Goal: Task Accomplishment & Management: Complete application form

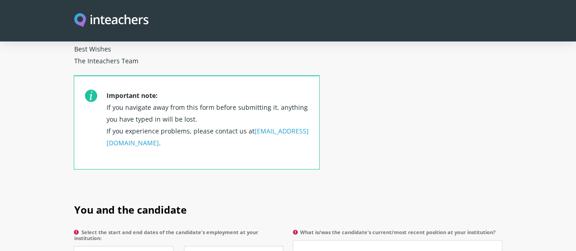
scroll to position [343, 0]
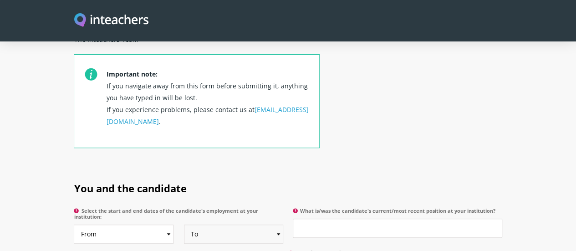
click at [214, 224] on select "To Currently 2025 2024 2023 2022 2021 2020 2019 2018 2017 2016 2015 2014 2013 2…" at bounding box center [234, 233] width 100 height 19
select select "2019"
click at [184, 224] on select "To Currently 2025 2024 2023 2022 2021 2020 2019 2018 2017 2016 2015 2014 2013 2…" at bounding box center [234, 233] width 100 height 19
click at [129, 224] on select "From 2025 2024 2023 2022 2021 2020 2019 2018 2017 2016 2015 2014 2013 2012 2011…" at bounding box center [124, 233] width 100 height 19
click at [300, 168] on h2 "You and the candidate" at bounding box center [288, 186] width 428 height 36
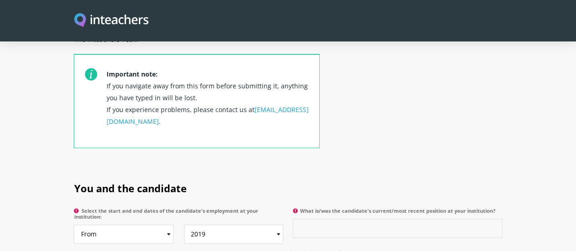
click at [321, 218] on input "What is/was the candidate's current/most recent position at your institution?" at bounding box center [397, 227] width 209 height 19
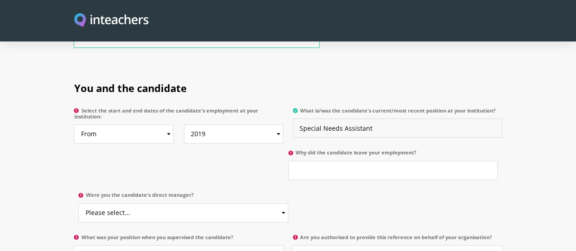
scroll to position [446, 0]
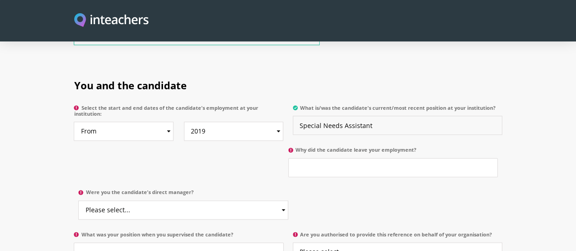
type input "Special Needs Assistant"
click at [288, 158] on input "Why did the candidate leave your employment?" at bounding box center [392, 167] width 209 height 19
type input "school closure"
click at [288, 200] on select "Please select... Yes No" at bounding box center [182, 209] width 209 height 19
select select "Yes"
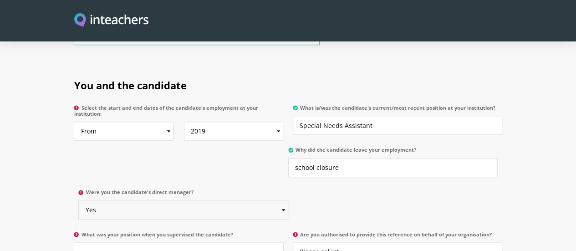
click at [288, 200] on select "Please select... Yes No" at bounding box center [182, 209] width 209 height 19
click at [182, 242] on input "What was your position when you supervised the candidate?" at bounding box center [178, 251] width 209 height 19
type input "Head of Special Educational Needs Department"
click at [362, 242] on select "Please select... Yes No" at bounding box center [397, 251] width 209 height 19
select select "Yes"
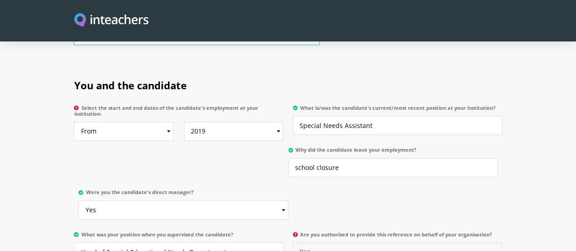
click at [293, 242] on select "Please select... Yes No" at bounding box center [397, 251] width 209 height 19
select select "Yes"
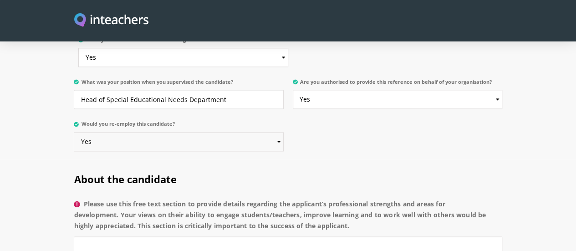
scroll to position [574, 0]
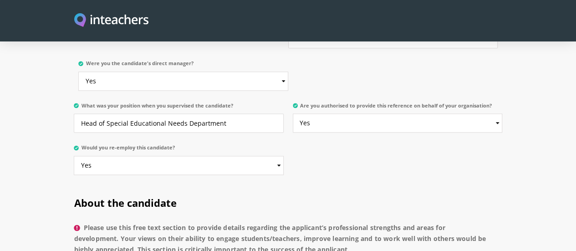
paste textarea "The candidate has demonstrated the ability to apply knowledge gained from profe…"
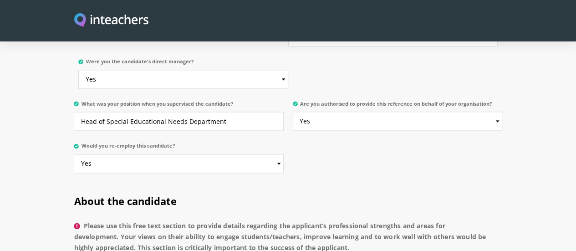
drag, startPoint x: 35, startPoint y: 206, endPoint x: 79, endPoint y: 208, distance: 44.2
drag, startPoint x: 266, startPoint y: 208, endPoint x: 224, endPoint y: 209, distance: 42.4
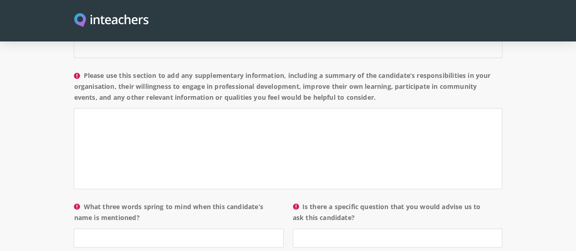
scroll to position [860, 0]
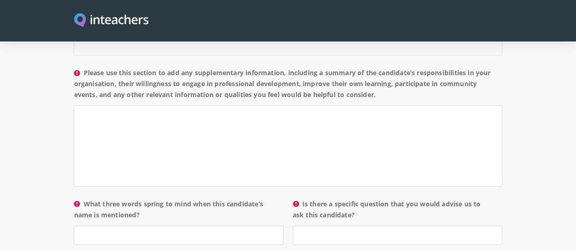
type textarea "[PERSON_NAME] has demonstrated the ability to apply knowledge gained from profe…"
click at [195, 225] on input "What three words spring to mind when this candidate’s name is mentioned?" at bounding box center [178, 234] width 209 height 19
type input "Warm attitude, hard working, responsible"
click at [316, 225] on input "Is there a specific question that you would advise us to ask this candidate?" at bounding box center [397, 234] width 209 height 19
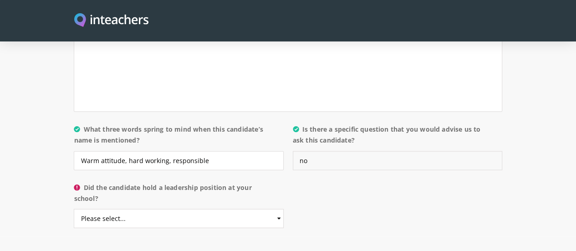
scroll to position [929, 0]
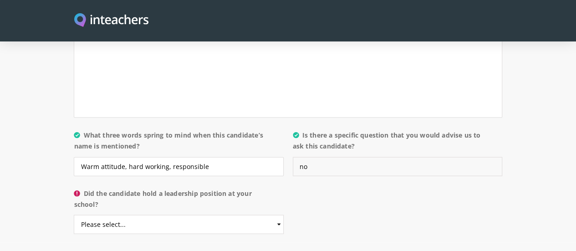
type input "no"
click at [224, 215] on select "Please select... Yes No" at bounding box center [178, 224] width 209 height 19
select select "No"
click at [74, 215] on select "Please select... Yes No" at bounding box center [178, 224] width 209 height 19
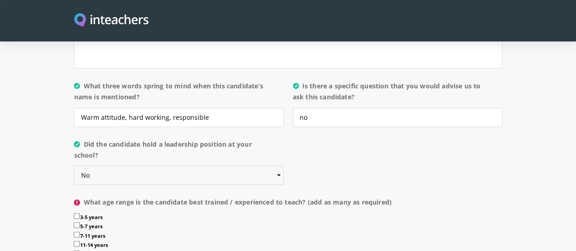
scroll to position [981, 0]
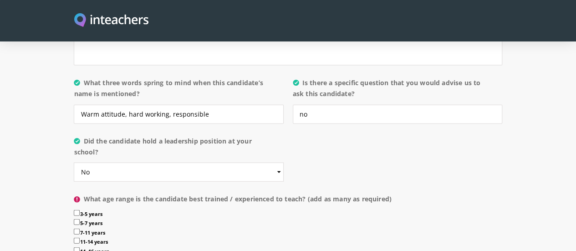
click at [74, 210] on input "3-5 years" at bounding box center [77, 213] width 6 height 6
checkbox input "true"
click at [74, 219] on input "5-7 years" at bounding box center [77, 222] width 6 height 6
checkbox input "true"
click at [74, 229] on input "7-11 years" at bounding box center [77, 232] width 6 height 6
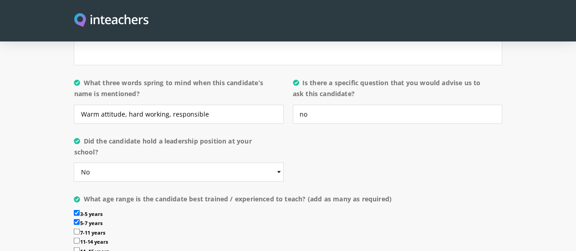
checkbox input "true"
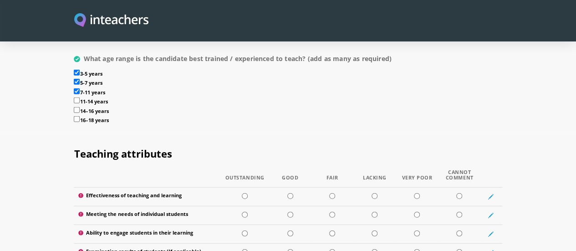
scroll to position [1118, 0]
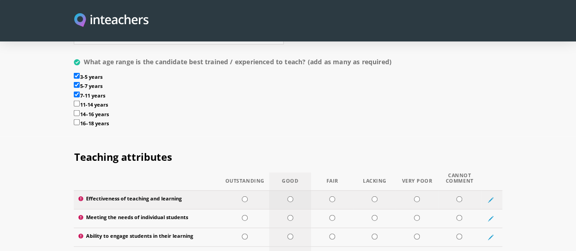
click at [289, 196] on input "radio" at bounding box center [290, 199] width 6 height 6
radio input "true"
click at [287, 215] on input "radio" at bounding box center [290, 218] width 6 height 6
radio input "true"
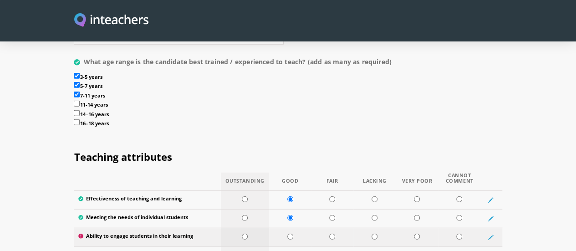
click at [242, 234] on input "radio" at bounding box center [245, 237] width 6 height 6
radio input "true"
click at [462, 250] on input "radio" at bounding box center [459, 255] width 6 height 6
radio input "true"
click at [462, 250] on input "radio" at bounding box center [459, 255] width 6 height 6
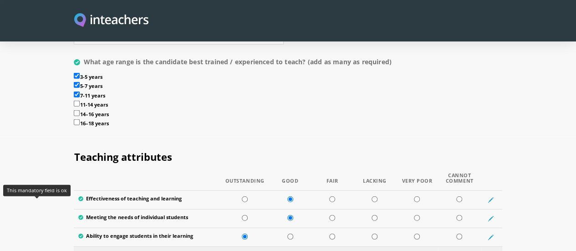
click at [78, 250] on span at bounding box center [80, 255] width 5 height 5
click at [462, 250] on input "radio" at bounding box center [459, 255] width 6 height 6
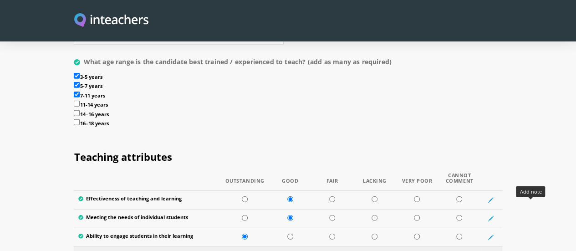
click at [493, 250] on icon at bounding box center [491, 256] width 6 height 6
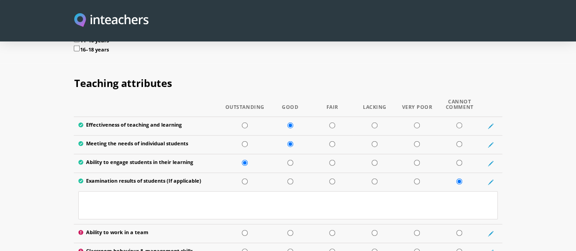
scroll to position [1188, 0]
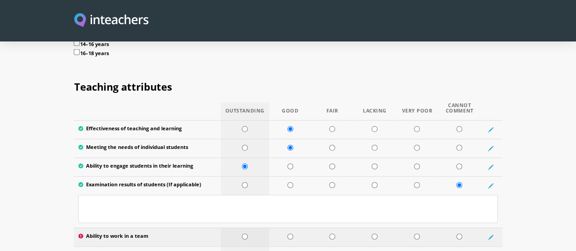
click at [242, 234] on input "radio" at bounding box center [245, 237] width 6 height 6
radio input "true"
click at [290, 250] on input "radio" at bounding box center [290, 255] width 6 height 6
radio input "true"
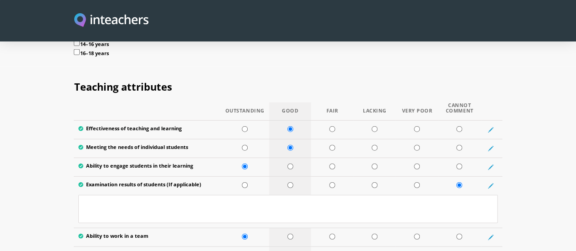
radio input "true"
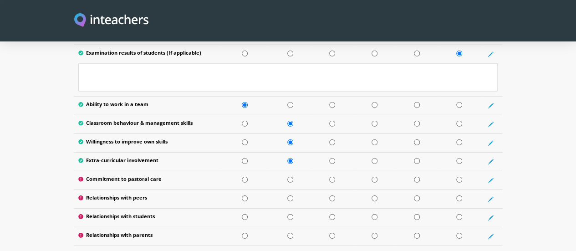
scroll to position [1313, 0]
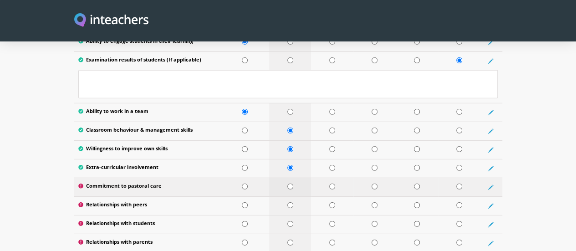
click at [287, 183] on input "radio" at bounding box center [290, 186] width 6 height 6
radio input "true"
click at [242, 202] on input "radio" at bounding box center [245, 205] width 6 height 6
radio input "true"
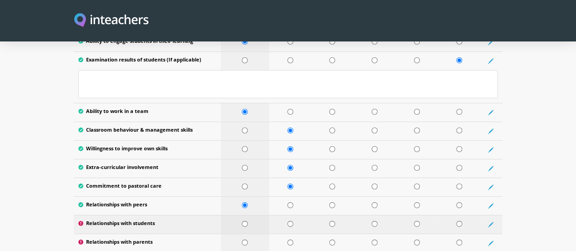
click at [236, 215] on td at bounding box center [245, 224] width 48 height 19
radio input "true"
click at [242, 239] on input "radio" at bounding box center [245, 242] width 6 height 6
radio input "true"
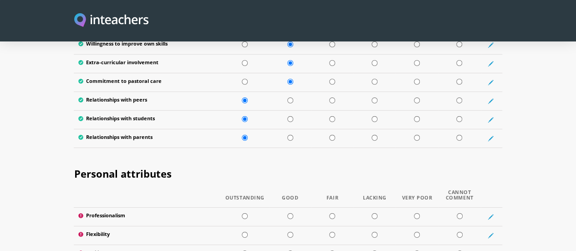
scroll to position [1458, 0]
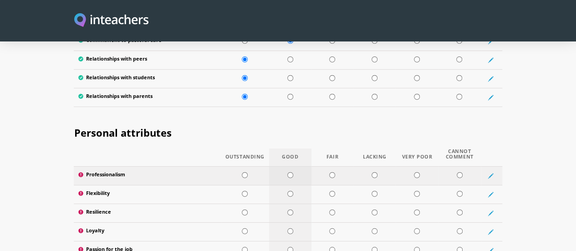
click at [289, 172] on input "radio" at bounding box center [290, 175] width 6 height 6
radio input "true"
click at [287, 191] on input "radio" at bounding box center [290, 194] width 6 height 6
radio input "true"
click at [287, 209] on input "radio" at bounding box center [290, 212] width 6 height 6
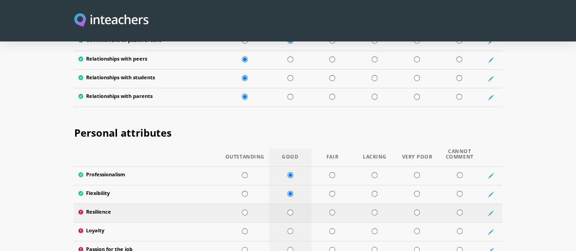
radio input "true"
click at [242, 228] on input "radio" at bounding box center [245, 231] width 6 height 6
radio input "true"
click at [242, 247] on input "radio" at bounding box center [245, 250] width 6 height 6
radio input "true"
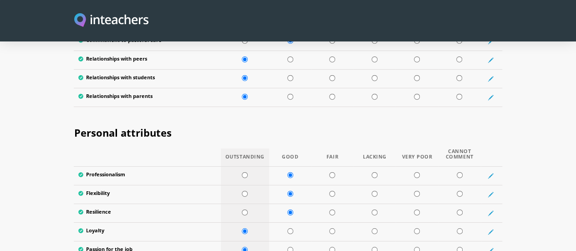
radio input "true"
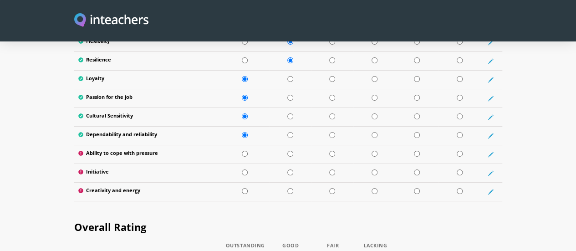
scroll to position [1600, 0]
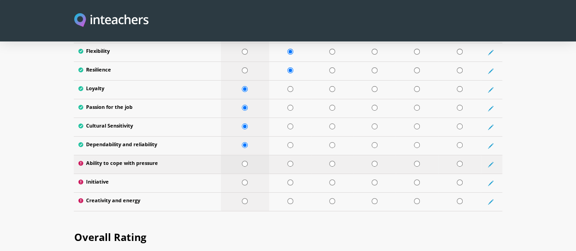
click at [242, 161] on input "radio" at bounding box center [245, 164] width 6 height 6
radio input "true"
click at [238, 173] on td at bounding box center [245, 182] width 48 height 19
radio input "true"
click at [240, 192] on td at bounding box center [245, 201] width 48 height 19
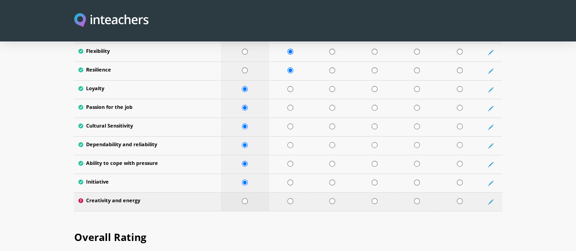
radio input "true"
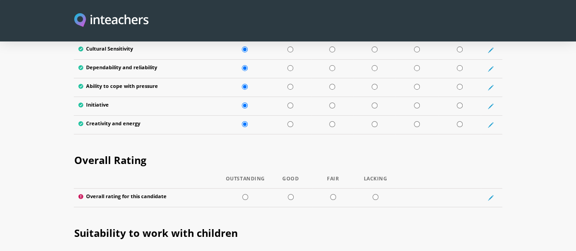
scroll to position [1674, 0]
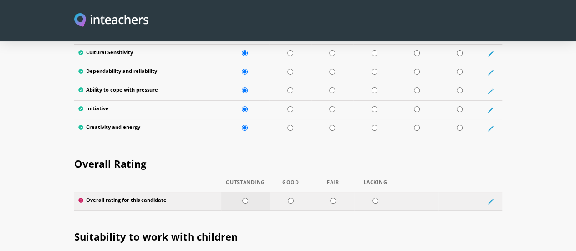
click at [236, 192] on td at bounding box center [245, 201] width 48 height 19
radio input "true"
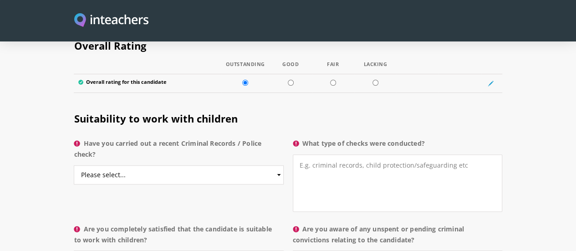
scroll to position [1788, 0]
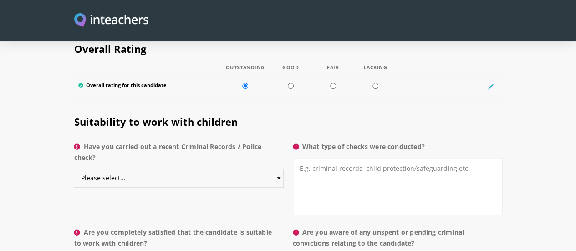
click at [233, 168] on select "Please select... Yes No Do not know" at bounding box center [178, 177] width 209 height 19
select select "No"
click at [74, 168] on select "Please select... Yes No Do not know" at bounding box center [178, 177] width 209 height 19
click at [379, 157] on textarea "What type of checks were conducted?" at bounding box center [397, 185] width 209 height 57
type textarea "n"
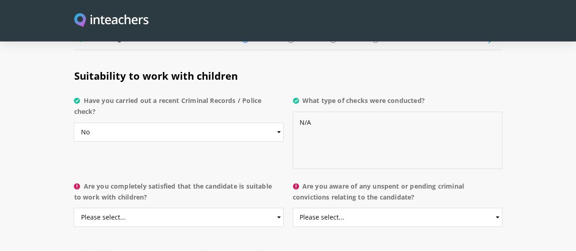
scroll to position [1831, 0]
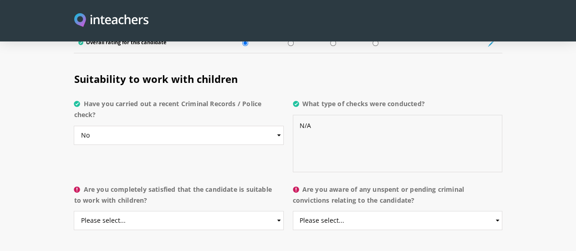
type textarea "N/A"
click at [190, 211] on select "Please select... Yes No Do not know" at bounding box center [178, 220] width 209 height 19
select select "Yes"
click at [74, 211] on select "Please select... Yes No Do not know" at bounding box center [178, 220] width 209 height 19
click at [396, 211] on select "Please select... Yes No Do not know" at bounding box center [397, 220] width 209 height 19
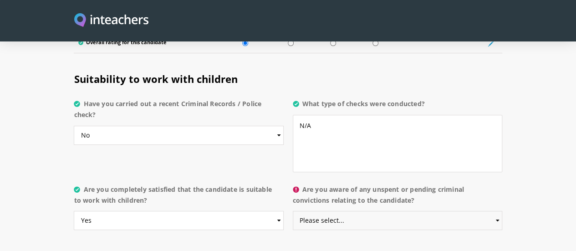
select select "No"
click at [293, 211] on select "Please select... Yes No Do not know" at bounding box center [397, 220] width 209 height 19
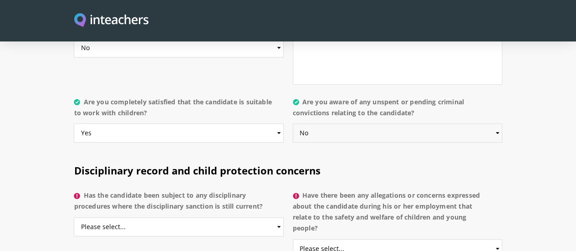
scroll to position [1915, 0]
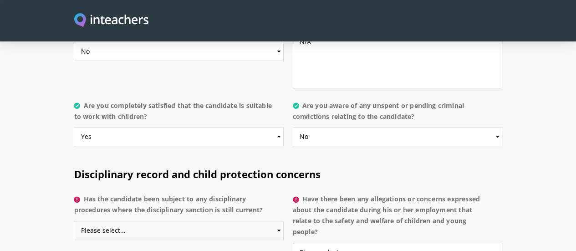
click at [228, 221] on select "Please select... Yes No Do not know" at bounding box center [178, 230] width 209 height 19
select select "No"
click at [74, 221] on select "Please select... Yes No Do not know" at bounding box center [178, 230] width 209 height 19
click at [356, 243] on select "Please select... Yes No Do not know" at bounding box center [397, 252] width 209 height 19
select select "No"
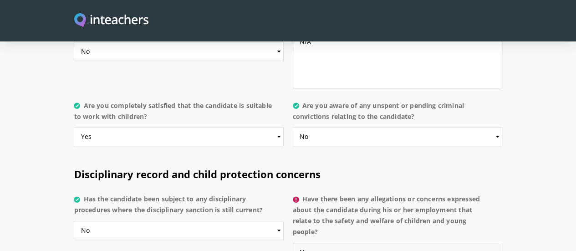
click at [293, 243] on select "Please select... Yes No Do not know" at bounding box center [397, 252] width 209 height 19
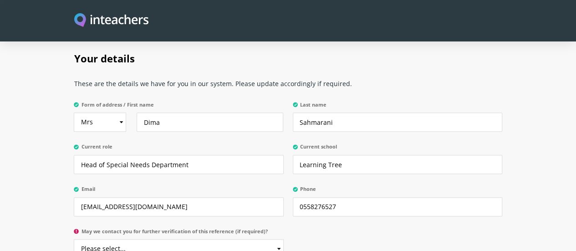
scroll to position [2136, 0]
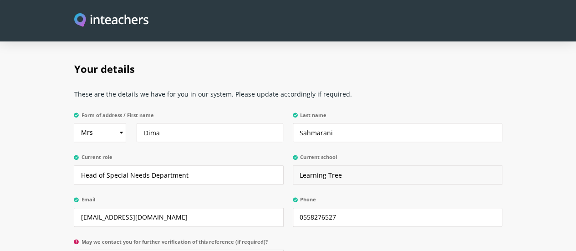
drag, startPoint x: 348, startPoint y: 132, endPoint x: 293, endPoint y: 134, distance: 54.7
click at [293, 165] on input "Learning Tree" at bounding box center [397, 174] width 209 height 19
type input "n"
type input "N/A"
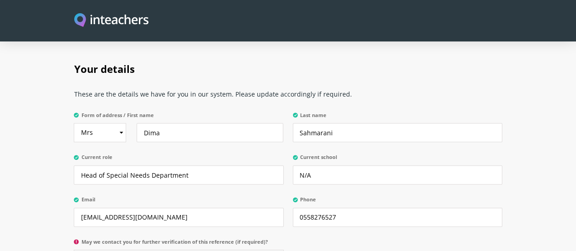
select select "Yes"
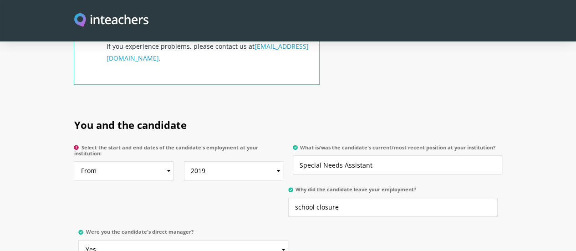
scroll to position [410, 0]
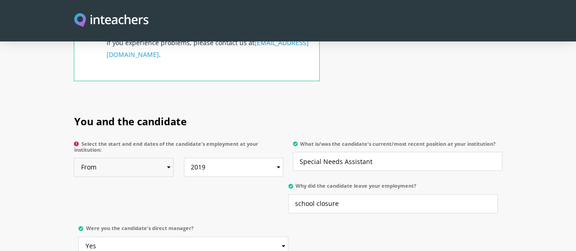
click at [116, 157] on select "From 2025 2024 2023 2022 2021 2020 2019 2018 2017 2016 2015 2014 2013 2012 2011…" at bounding box center [124, 166] width 100 height 19
select select "2011"
click at [74, 157] on select "From 2025 2024 2023 2022 2021 2020 2019 2018 2017 2016 2015 2014 2013 2012 2011…" at bounding box center [124, 166] width 100 height 19
click at [502, 102] on h2 "You and the candidate" at bounding box center [288, 120] width 428 height 36
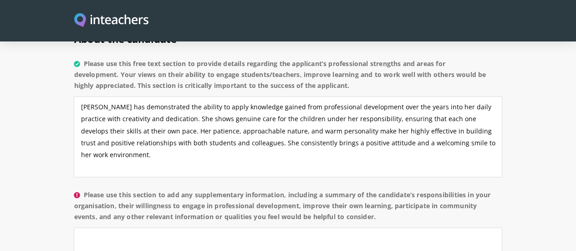
scroll to position [749, 0]
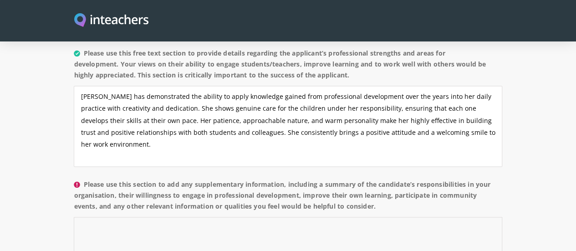
paste textarea "The candidate has been actively involved in assisting and teaching children wit…"
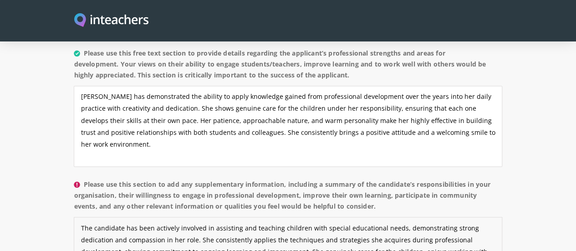
drag, startPoint x: 80, startPoint y: 174, endPoint x: 33, endPoint y: 177, distance: 47.0
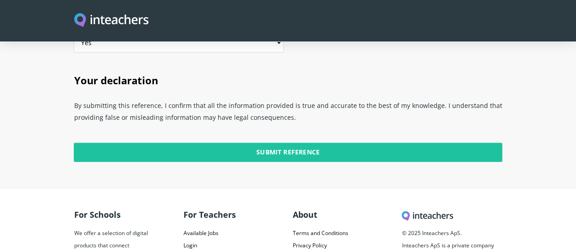
scroll to position [2395, 0]
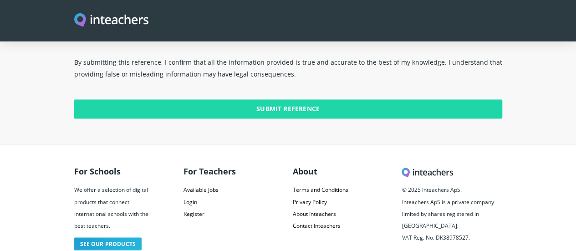
type textarea "[PERSON_NAME] has been actively involved in assisting and teaching children wit…"
click at [402, 99] on input "Submit Reference" at bounding box center [288, 108] width 428 height 19
